Goal: Find specific page/section: Find specific page/section

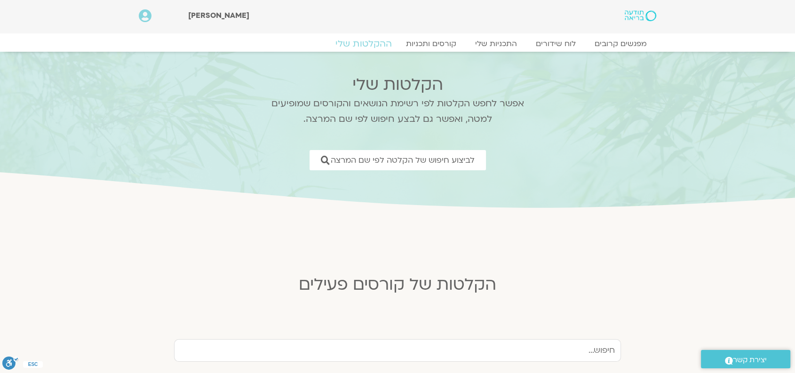
click at [366, 44] on link "ההקלטות שלי" at bounding box center [363, 43] width 79 height 11
